Goal: Information Seeking & Learning: Learn about a topic

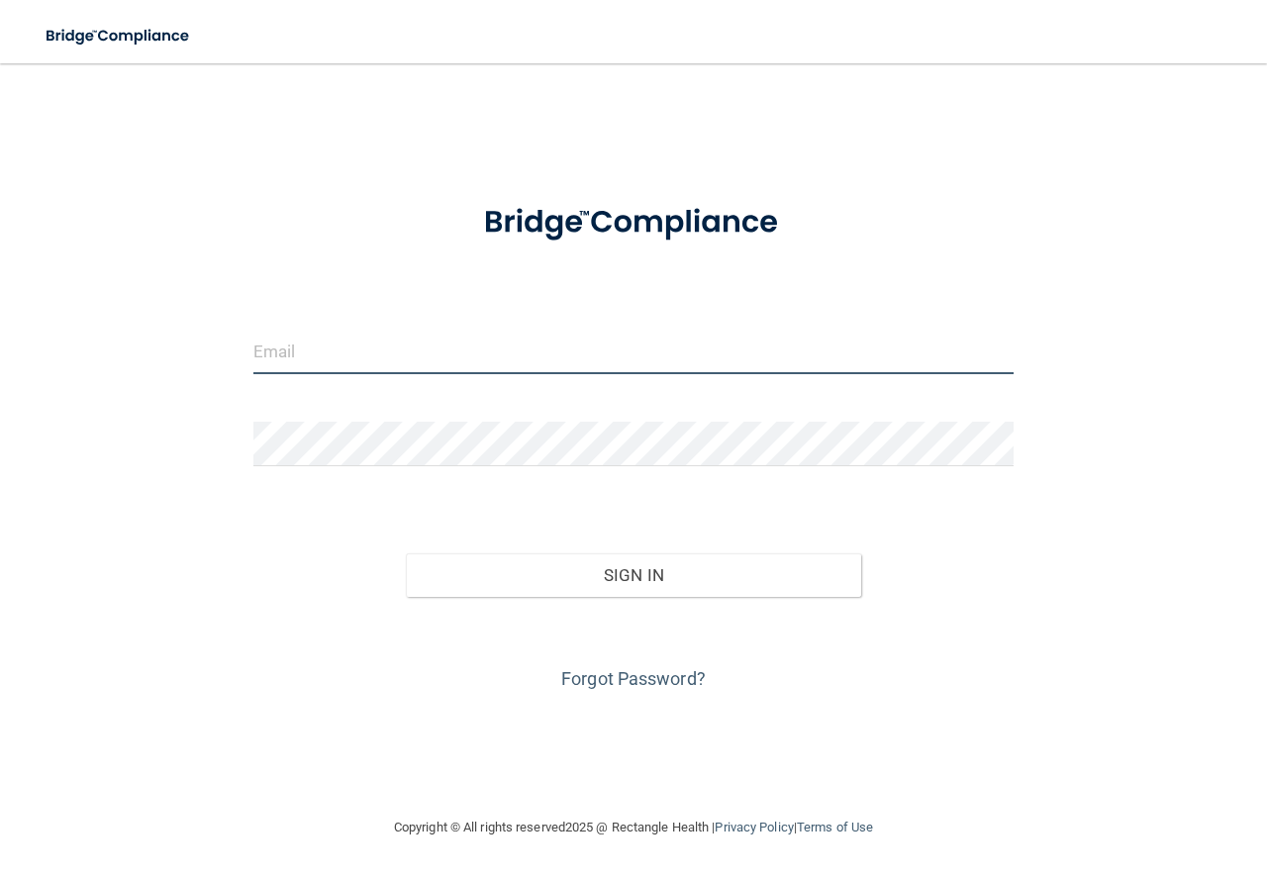
click at [312, 349] on input "email" at bounding box center [633, 352] width 760 height 45
type input "[EMAIL_ADDRESS][DOMAIN_NAME]"
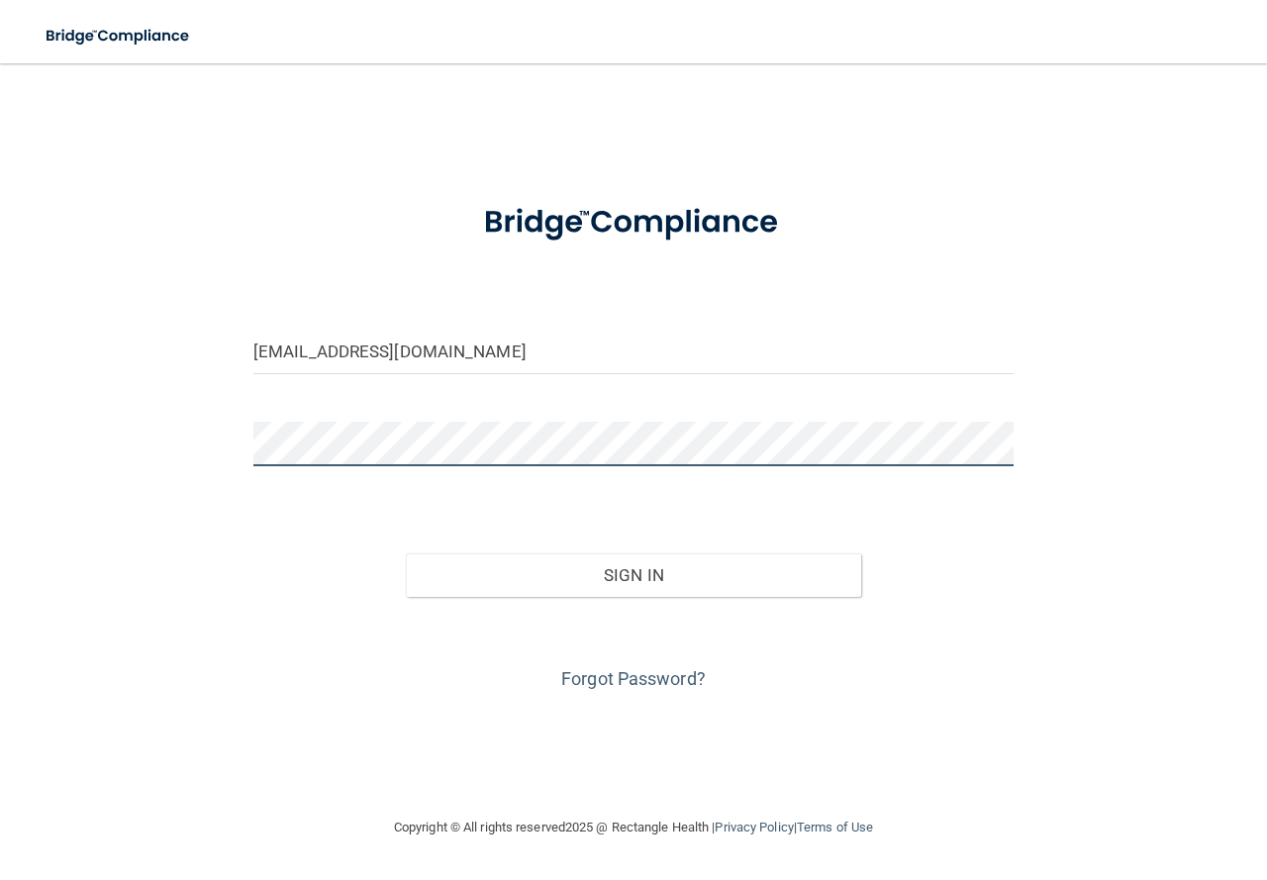
click at [406, 553] on button "Sign In" at bounding box center [634, 575] width 456 height 44
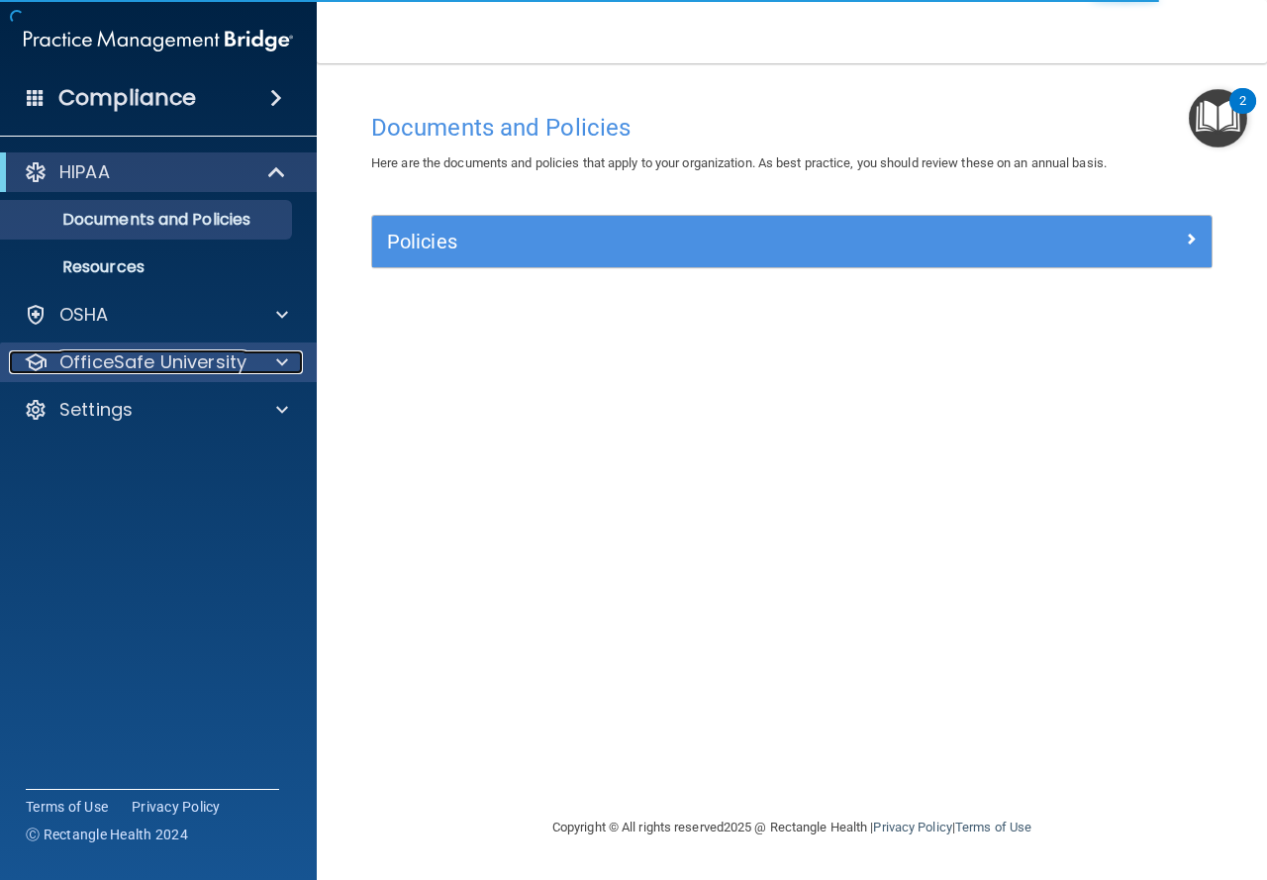
click at [266, 370] on div at bounding box center [278, 362] width 49 height 24
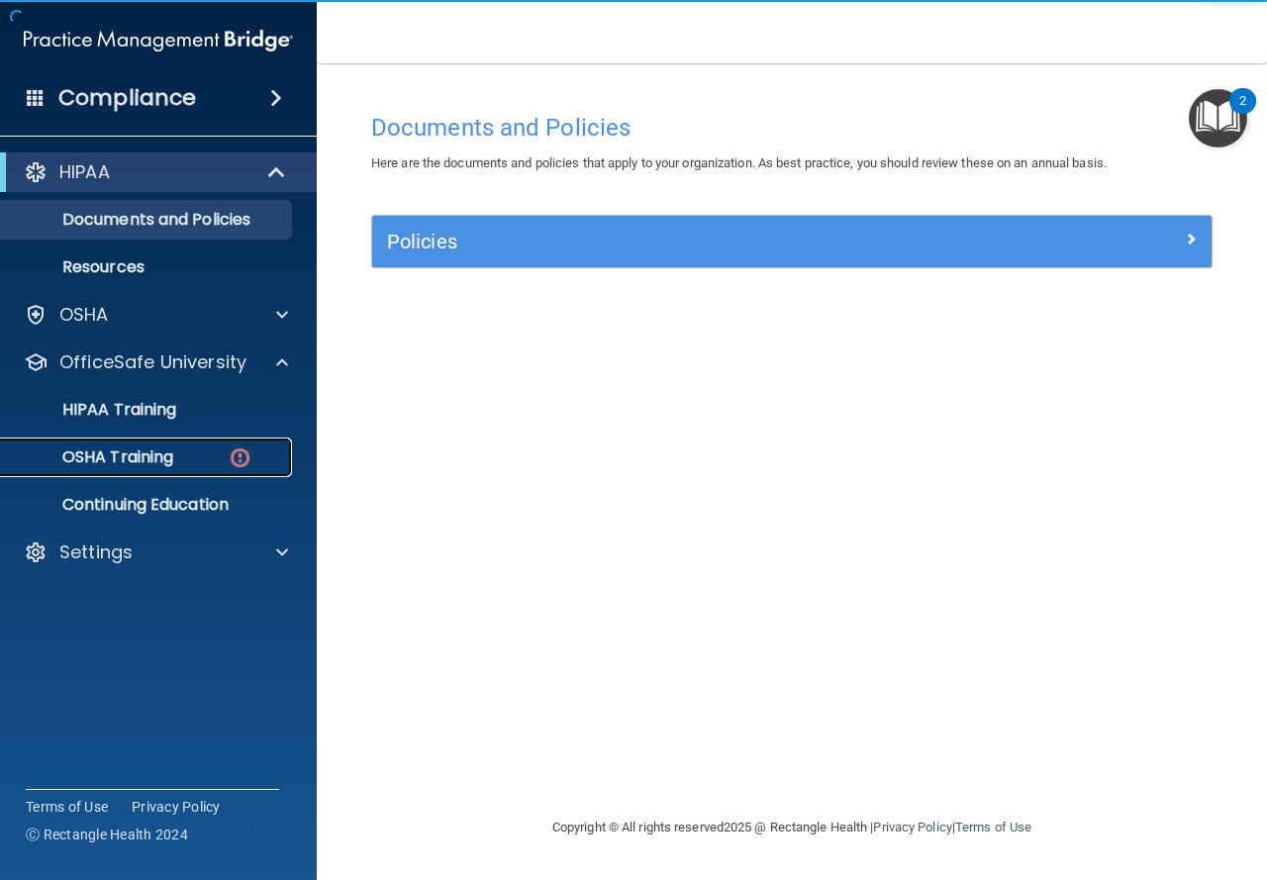
click at [252, 466] on div "OSHA Training" at bounding box center [148, 457] width 270 height 20
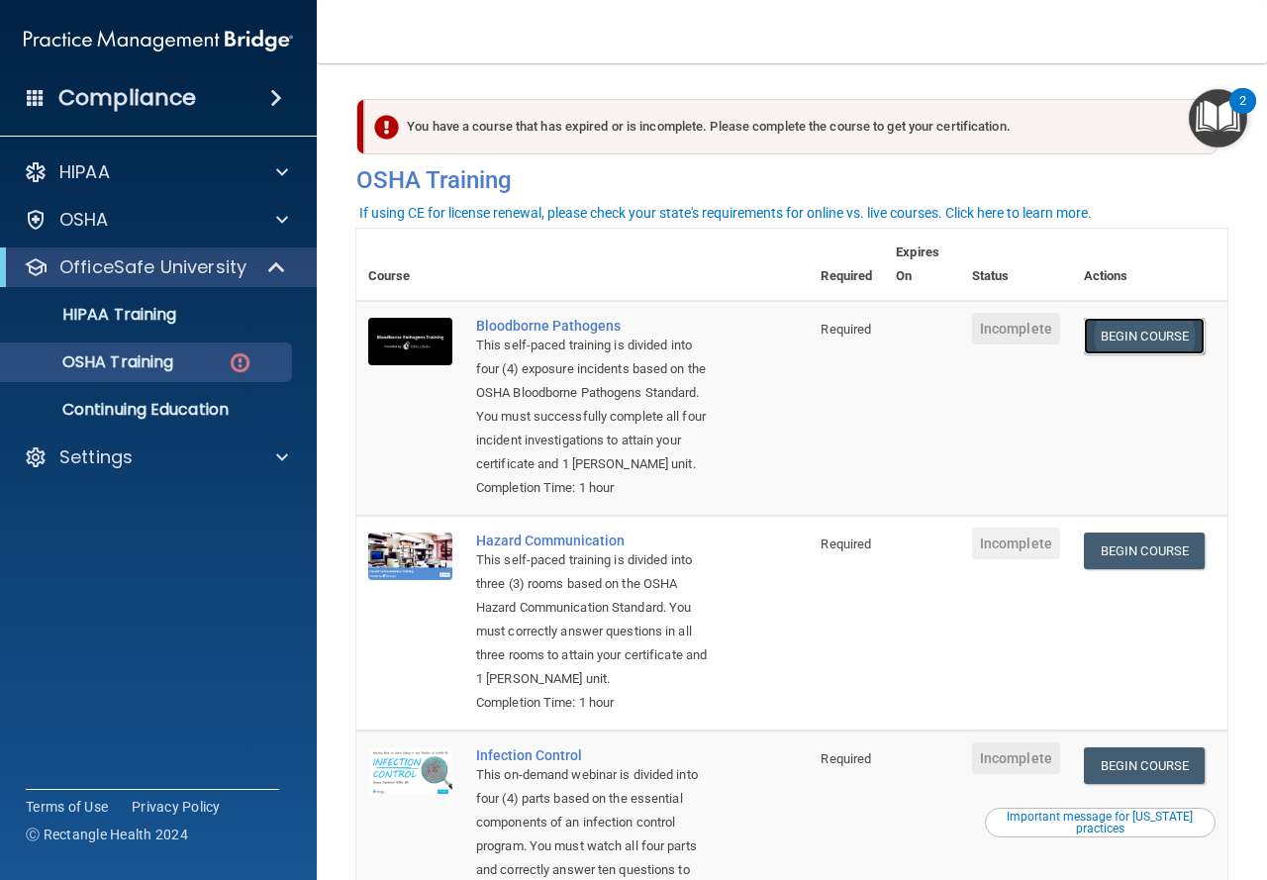
click at [1151, 324] on link "Begin Course" at bounding box center [1144, 336] width 121 height 37
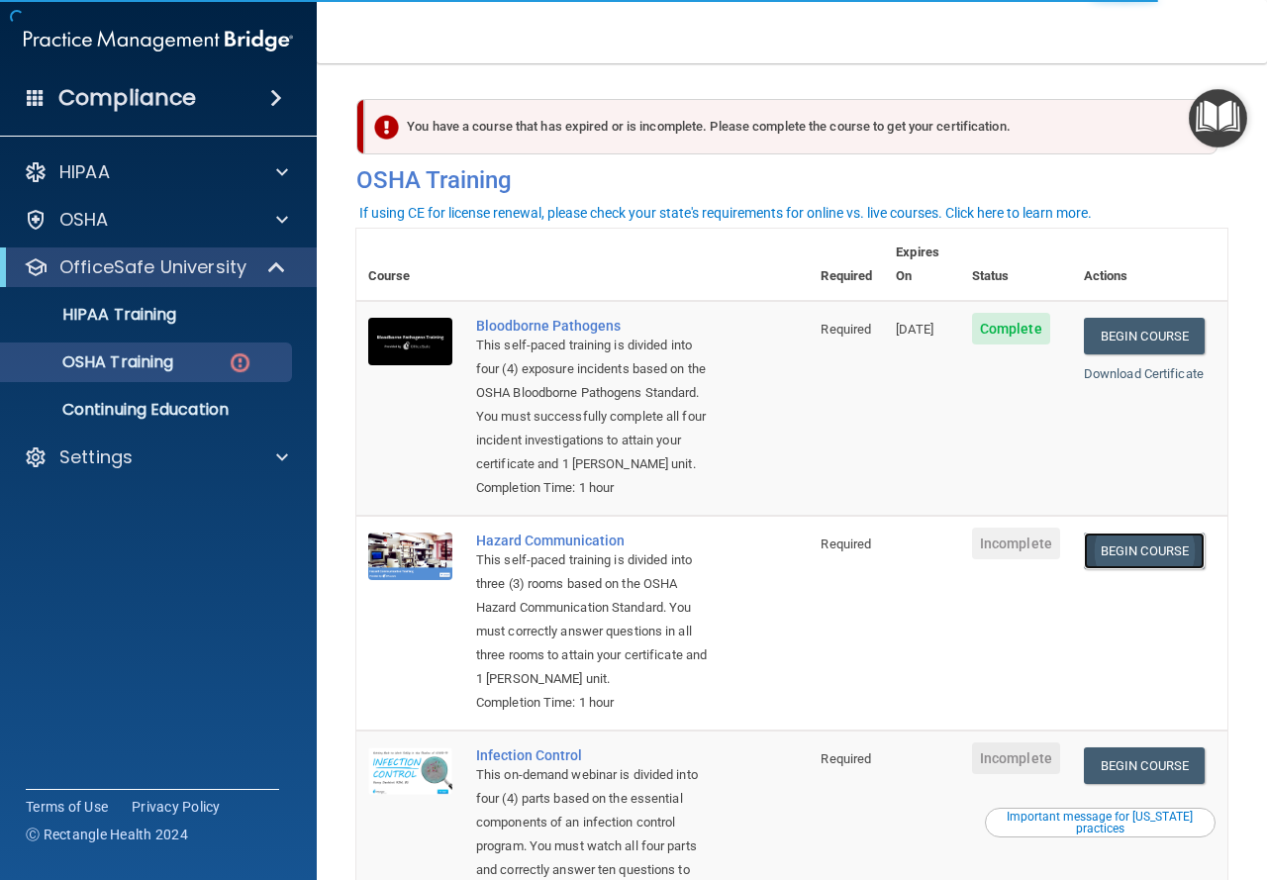
click at [1178, 560] on link "Begin Course" at bounding box center [1144, 551] width 121 height 37
